Goal: Task Accomplishment & Management: Manage account settings

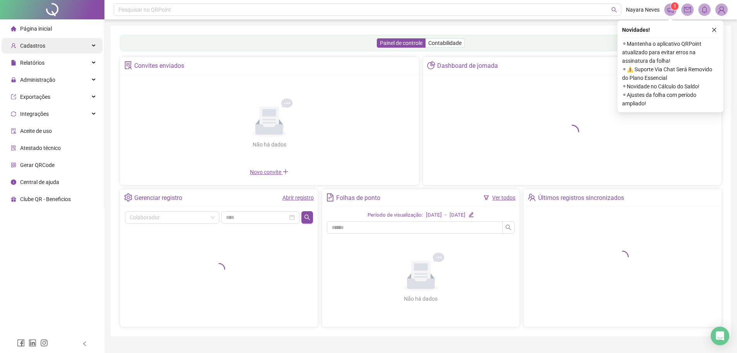
click at [39, 45] on span "Cadastros" at bounding box center [32, 46] width 25 height 6
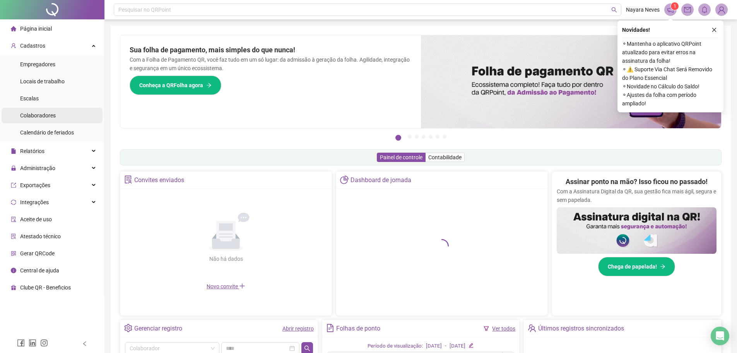
click at [55, 115] on span "Colaboradores" at bounding box center [38, 115] width 36 height 6
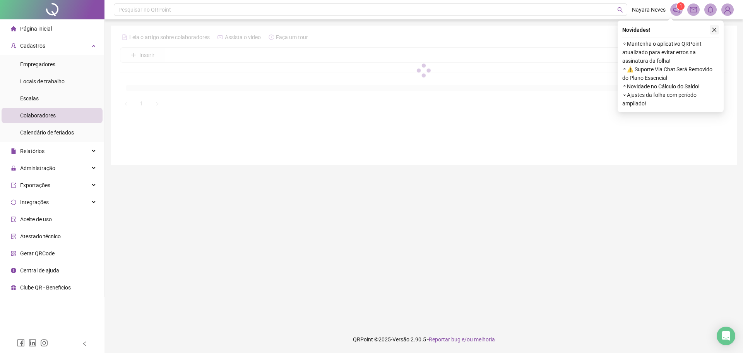
click at [717, 27] on button "button" at bounding box center [714, 29] width 9 height 9
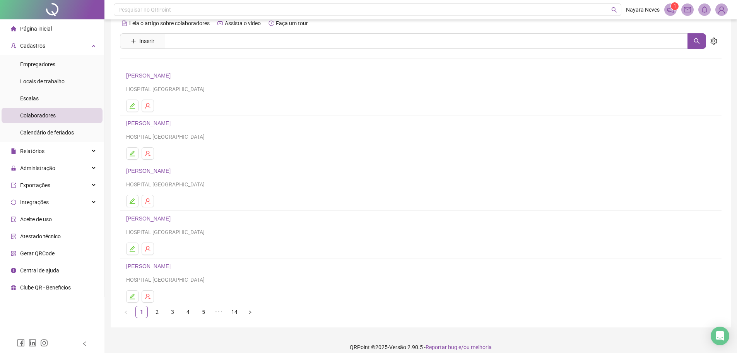
scroll to position [22, 0]
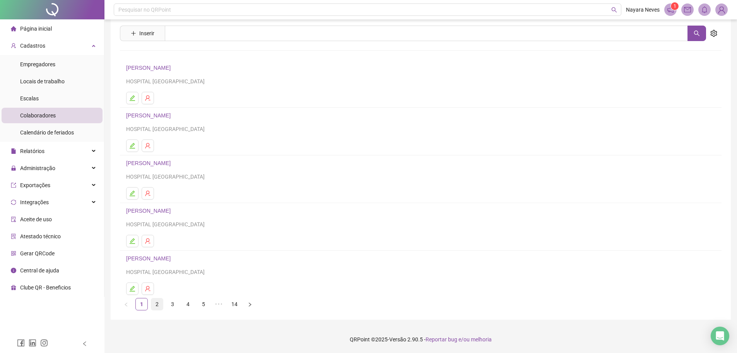
click at [156, 303] on link "2" at bounding box center [157, 304] width 12 height 12
click at [173, 305] on link "3" at bounding box center [173, 304] width 12 height 12
click at [187, 301] on link "4" at bounding box center [188, 304] width 12 height 12
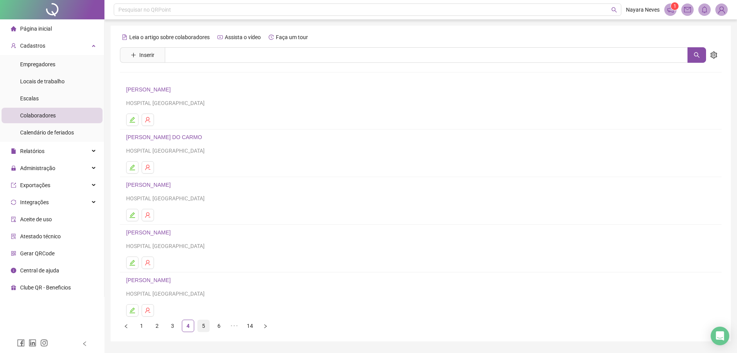
click at [205, 328] on link "5" at bounding box center [204, 326] width 12 height 12
click at [174, 283] on link "[PERSON_NAME]" at bounding box center [150, 280] width 48 height 6
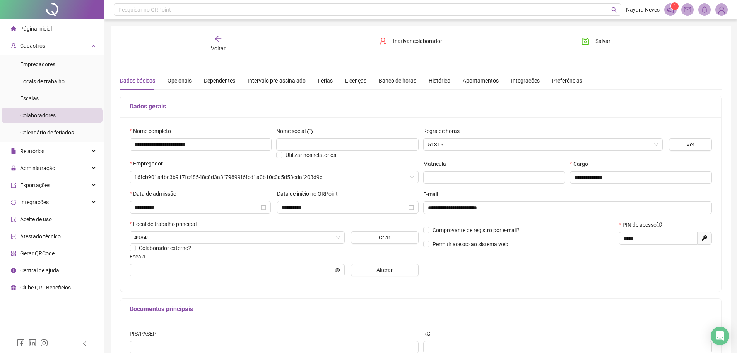
type input "**********"
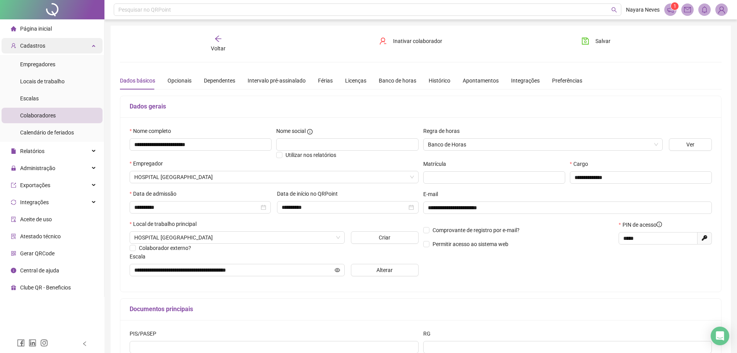
click at [52, 44] on div "Cadastros" at bounding box center [52, 45] width 101 height 15
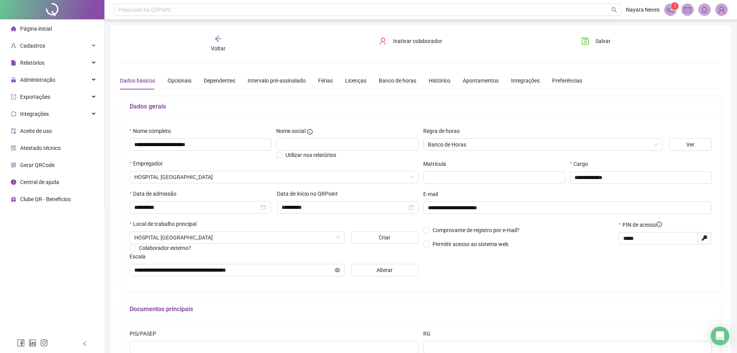
click at [49, 34] on div "Página inicial" at bounding box center [31, 28] width 41 height 15
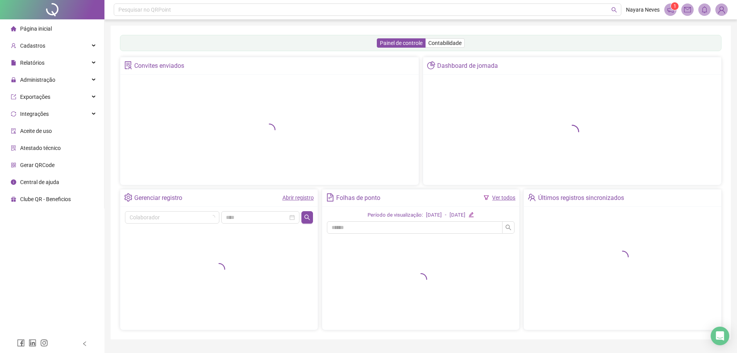
click at [50, 27] on span "Página inicial" at bounding box center [36, 29] width 32 height 6
